Goal: Use online tool/utility: Utilize a website feature to perform a specific function

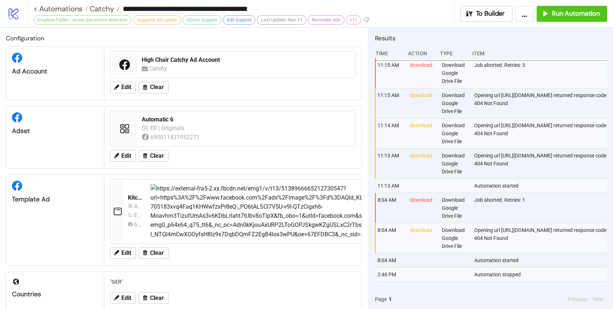
click at [571, 15] on span "Run Automation" at bounding box center [576, 13] width 48 height 8
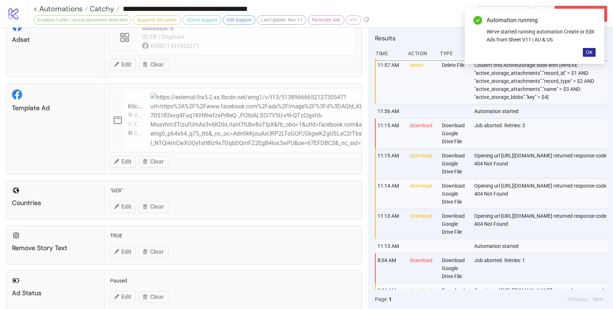
click at [588, 55] on span "OK" at bounding box center [589, 52] width 7 height 6
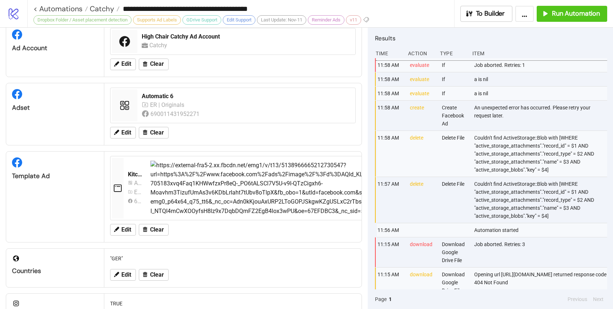
scroll to position [0, 0]
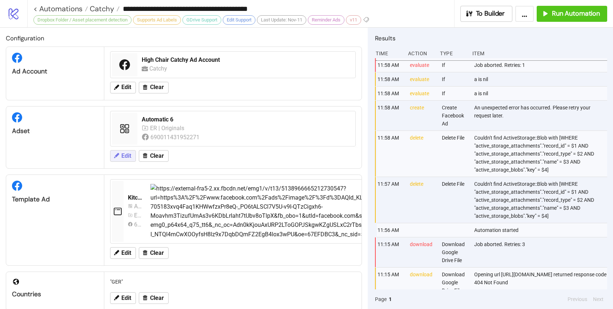
click at [127, 158] on span "Edit" at bounding box center [126, 156] width 10 height 7
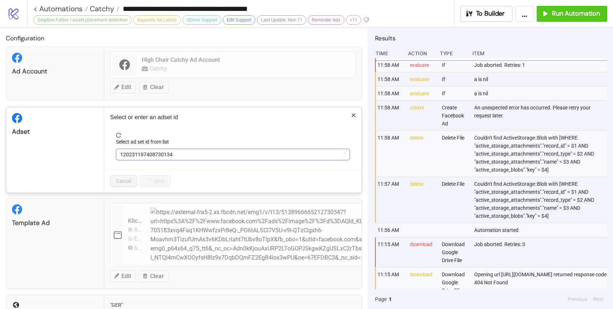
click at [150, 153] on span "120231197408730134" at bounding box center [232, 154] width 225 height 11
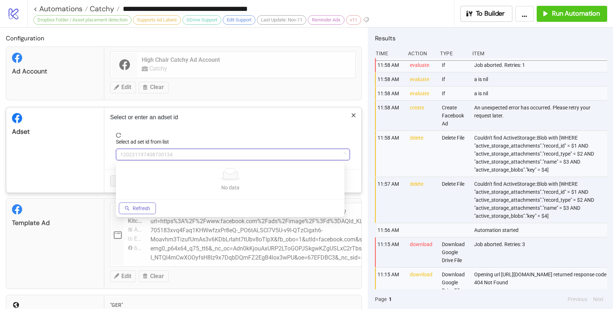
click at [139, 209] on span "Refresh" at bounding box center [141, 208] width 17 height 6
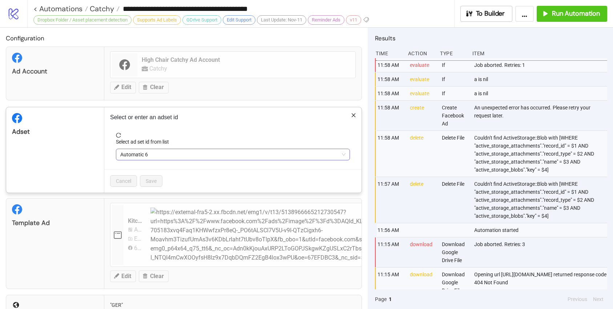
click at [161, 152] on span "Automatic 6" at bounding box center [232, 154] width 225 height 11
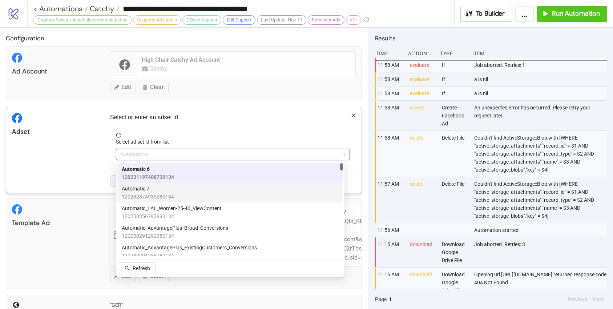
click at [152, 194] on span "120232874935280134" at bounding box center [148, 197] width 52 height 8
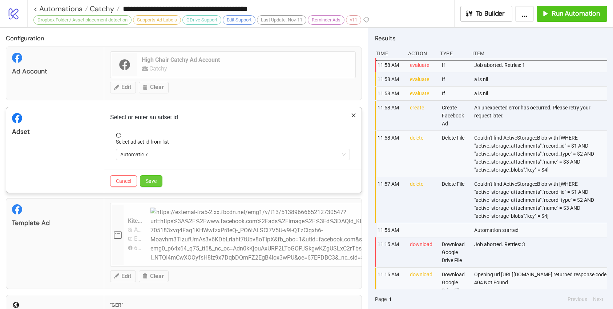
click at [158, 185] on button "Save" at bounding box center [151, 181] width 23 height 12
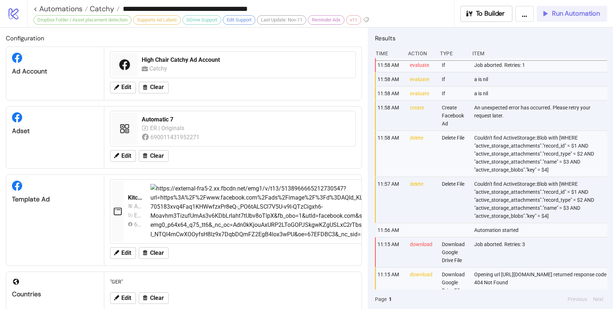
click at [549, 15] on icon "button" at bounding box center [545, 13] width 8 height 8
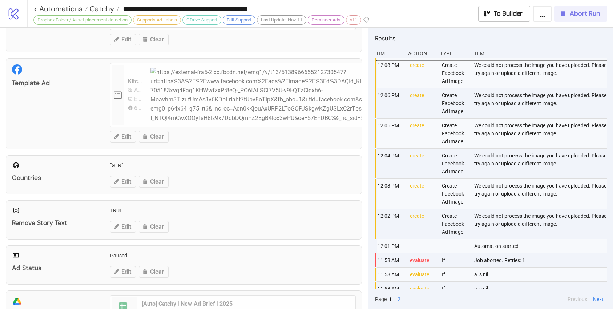
scroll to position [160, 0]
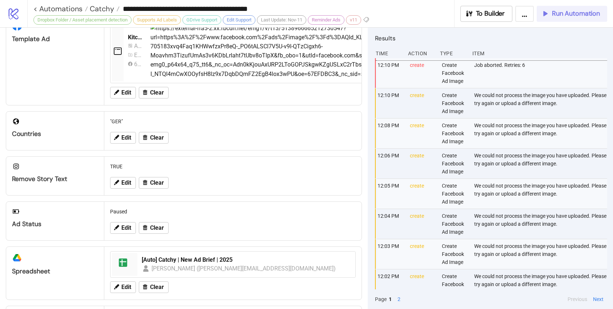
click at [566, 13] on span "Run Automation" at bounding box center [576, 13] width 48 height 8
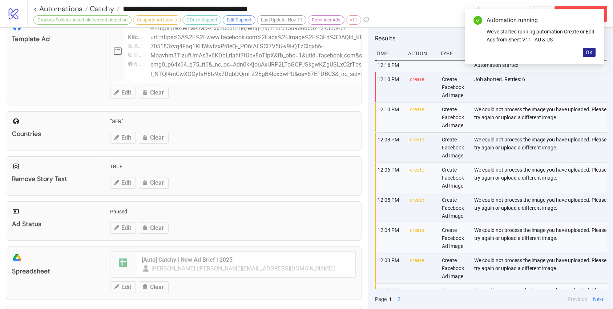
click at [588, 55] on span "OK" at bounding box center [589, 52] width 7 height 6
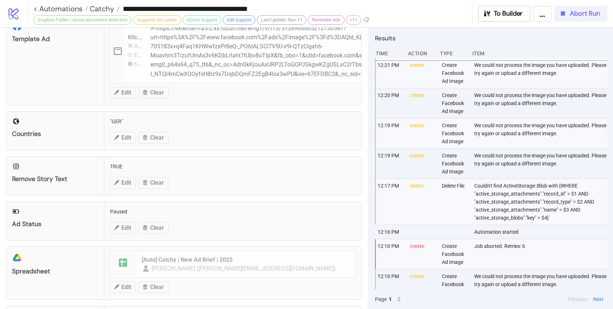
click at [571, 15] on span "Abort Run" at bounding box center [585, 13] width 30 height 8
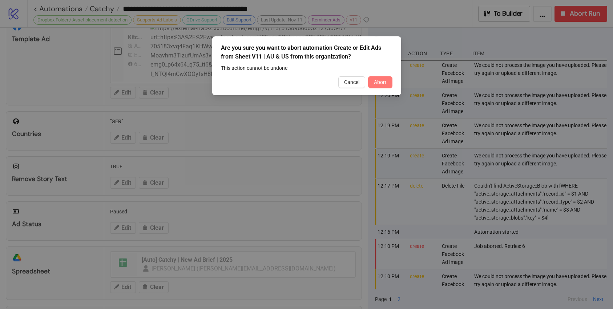
click at [379, 86] on button "Abort" at bounding box center [380, 82] width 24 height 12
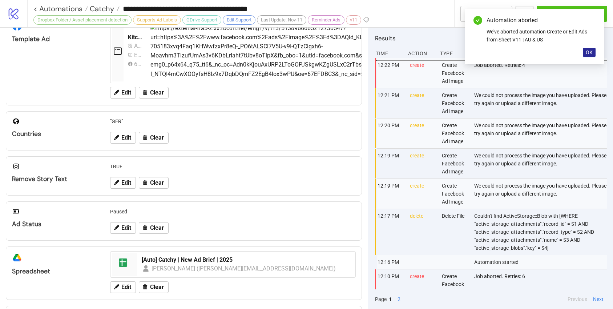
click at [588, 49] on span "OK" at bounding box center [589, 52] width 7 height 6
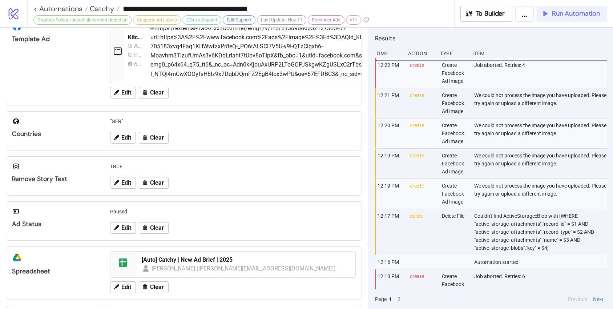
click at [554, 20] on button "Run Automation" at bounding box center [572, 14] width 71 height 16
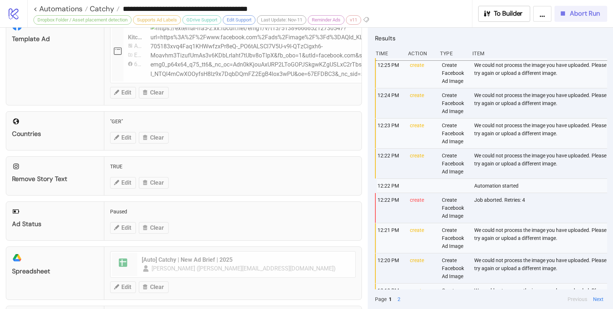
click at [567, 13] on div "Abort Run" at bounding box center [579, 13] width 41 height 8
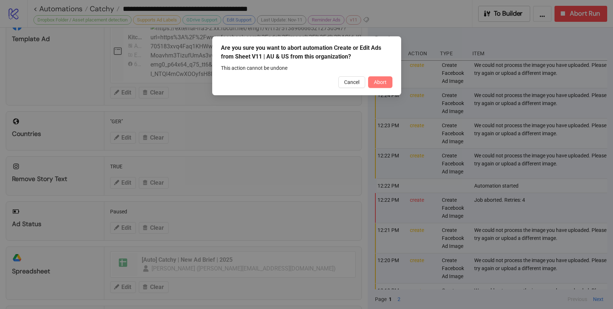
click at [387, 86] on button "Abort" at bounding box center [380, 82] width 24 height 12
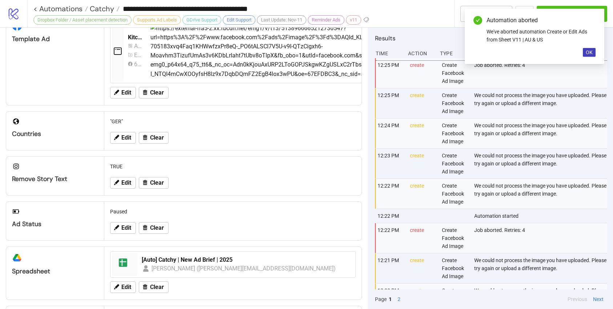
click at [591, 59] on div "Automation aborted We've aborted automation Create or Edit Ads from Sheet V11 |…" at bounding box center [535, 36] width 140 height 55
click at [589, 53] on span "OK" at bounding box center [589, 52] width 7 height 6
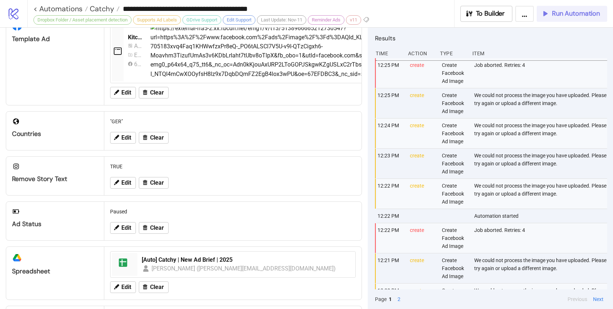
click at [566, 17] on span "Run Automation" at bounding box center [576, 13] width 48 height 8
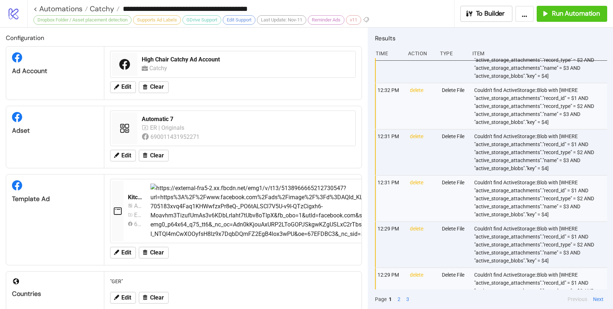
scroll to position [0, 0]
